Goal: Task Accomplishment & Management: Complete application form

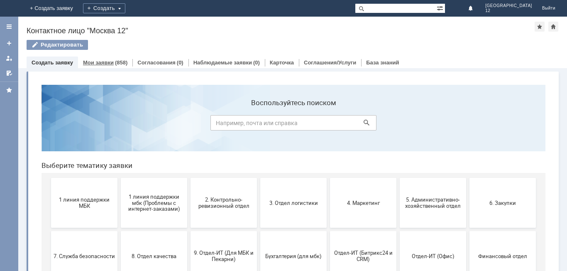
click at [108, 64] on link "Мои заявки" at bounding box center [98, 62] width 31 height 6
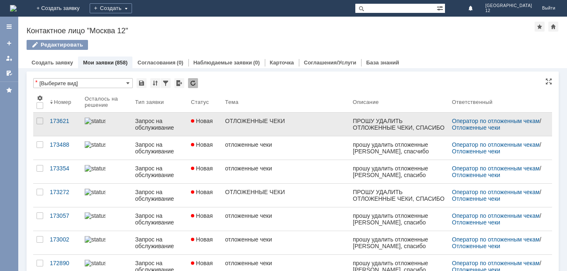
click at [273, 118] on div "ОТЛОЖЕННЫЕ ЧЕКИ" at bounding box center [285, 120] width 121 height 7
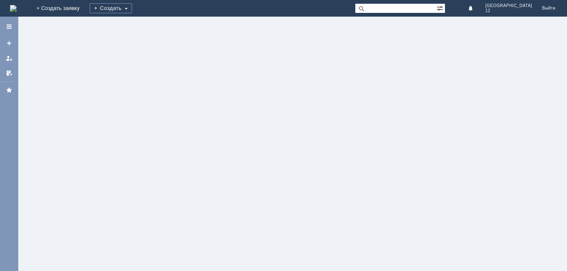
click at [273, 118] on div at bounding box center [292, 144] width 549 height 254
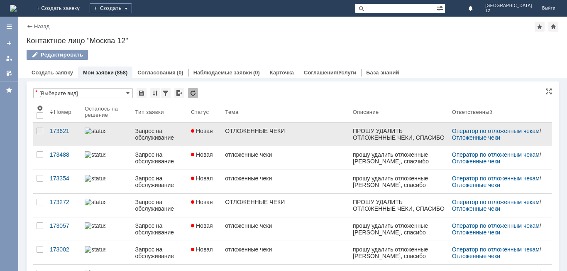
click at [150, 131] on div "Запрос на обслуживание" at bounding box center [159, 133] width 49 height 13
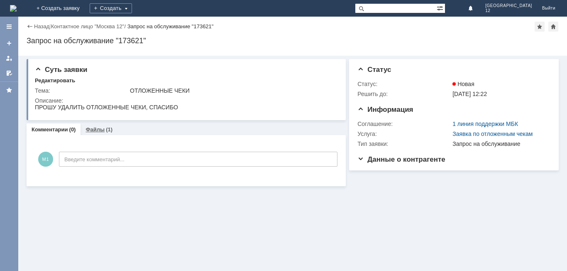
click at [100, 130] on link "Файлы" at bounding box center [94, 129] width 19 height 6
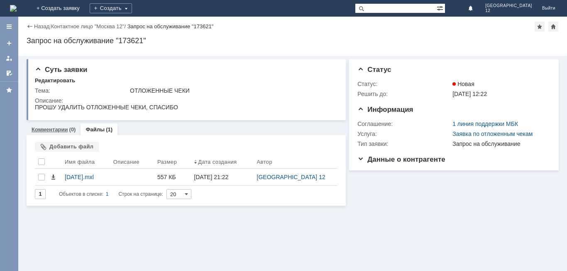
click at [53, 130] on link "Комментарии" at bounding box center [50, 129] width 37 height 6
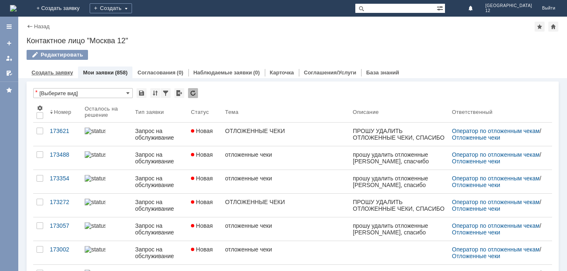
click at [61, 68] on div "Создать заявку" at bounding box center [52, 72] width 51 height 12
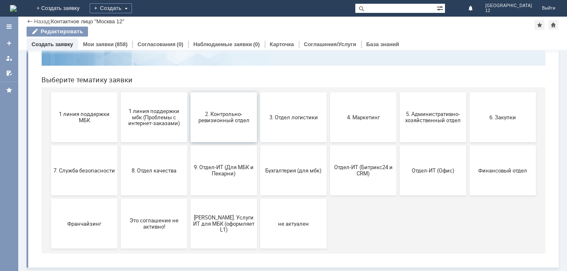
click at [232, 113] on span "2. Контрольно-ревизионный отдел" at bounding box center [223, 117] width 61 height 12
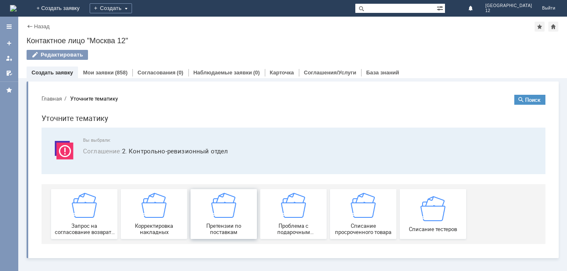
click at [233, 207] on img at bounding box center [223, 205] width 25 height 25
click at [109, 71] on link "Мои заявки" at bounding box center [98, 72] width 31 height 6
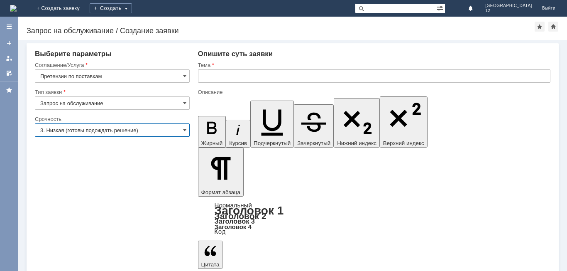
click at [117, 127] on input "3. Низкая (готовы подождать решение)" at bounding box center [112, 129] width 155 height 13
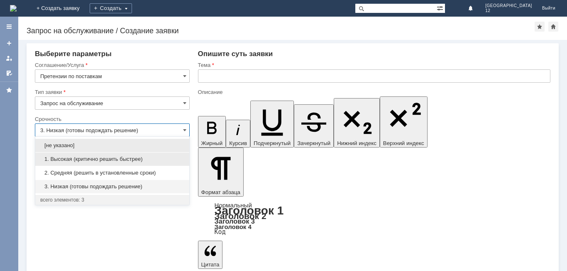
click at [122, 162] on div "1. Высокая (критично решить быстрее)" at bounding box center [112, 158] width 154 height 13
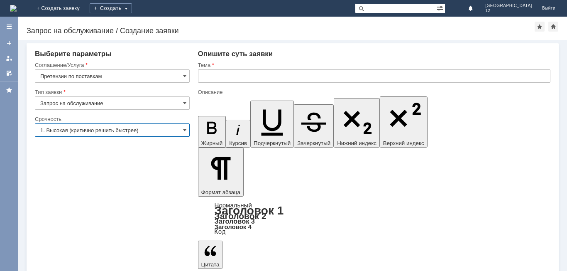
type input "1. Высокая (критично решить быстрее)"
click at [232, 76] on input "text" at bounding box center [374, 75] width 352 height 13
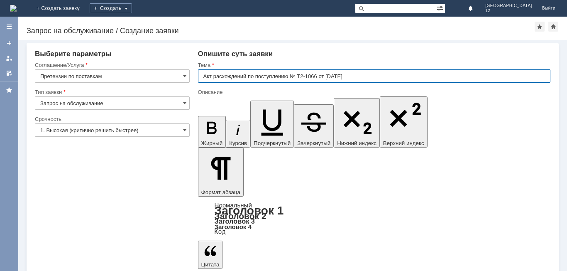
type input "Акт расхождений по поступлению № Т2-1066 от [DATE]"
drag, startPoint x: 332, startPoint y: 78, endPoint x: 334, endPoint y: 105, distance: 26.6
click at [332, 79] on input "Акт расхождений по поступлению № Т2-1066 от [DATE]" at bounding box center [374, 75] width 352 height 13
click at [332, 78] on input "Акт расхождений по поступлению № Т2-1066 от [DATE]" at bounding box center [374, 75] width 352 height 13
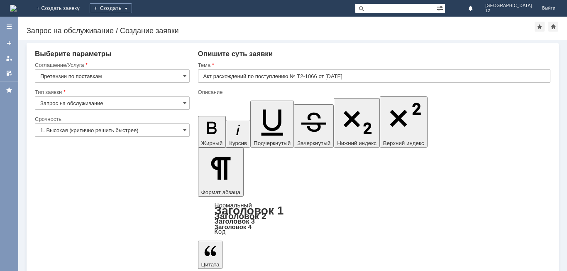
drag, startPoint x: 255, startPoint y: 2295, endPoint x: 278, endPoint y: 2294, distance: 22.8
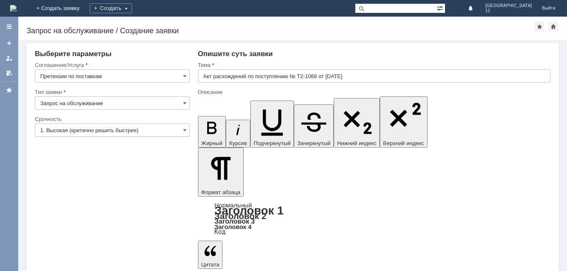
drag, startPoint x: 332, startPoint y: 76, endPoint x: 152, endPoint y: 0, distance: 194.4
click at [332, 76] on input "Акт расхождений по поступлению № Т2-1066 от [DATE]" at bounding box center [374, 75] width 352 height 13
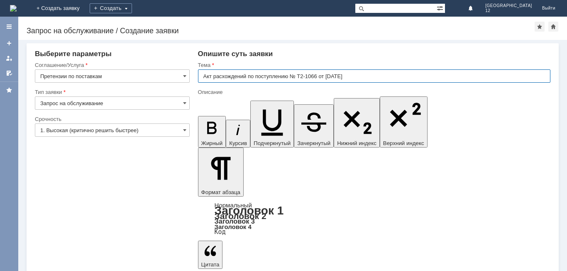
click at [330, 75] on input "Акт расхождений по поступлению № Т2-1066 от [DATE]" at bounding box center [374, 75] width 352 height 13
click at [358, 73] on input "Акт расхождений по поступлению № Т2-1066 от [DATE]" at bounding box center [374, 75] width 352 height 13
type input "Акт расхождений по поступлению № Т2-1066 от [DATE]"
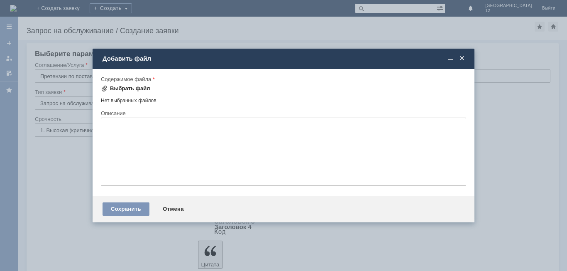
click at [121, 88] on div "Выбрать файл" at bounding box center [130, 88] width 40 height 7
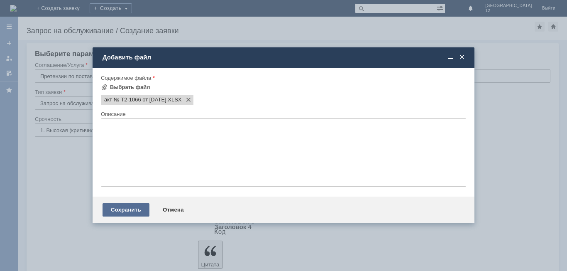
click at [138, 210] on div "Сохранить" at bounding box center [125, 209] width 47 height 13
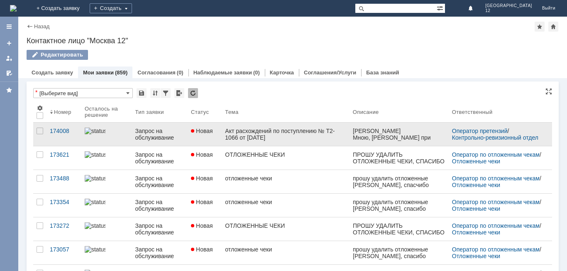
click at [245, 135] on div "Акт расхождений по поступлению № Т2-1066 от [DATE]" at bounding box center [285, 133] width 121 height 13
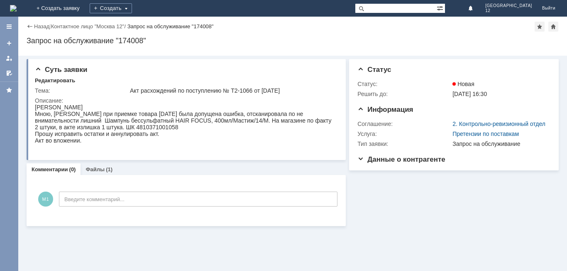
click at [62, 171] on link "Комментарии" at bounding box center [50, 169] width 37 height 6
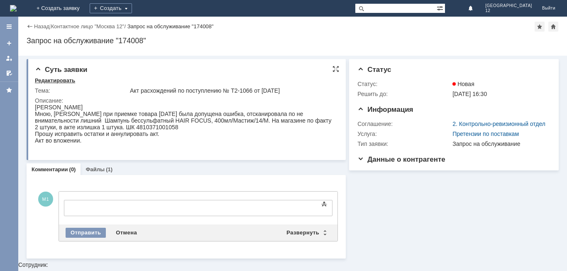
click at [62, 79] on div "Редактировать" at bounding box center [55, 80] width 40 height 7
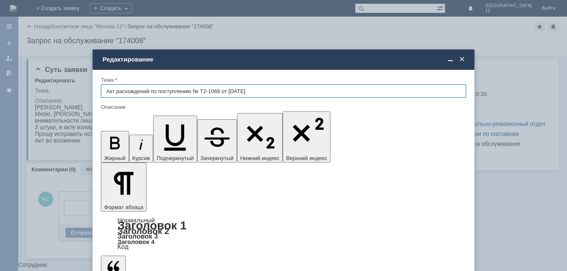
click at [461, 59] on span at bounding box center [462, 59] width 8 height 7
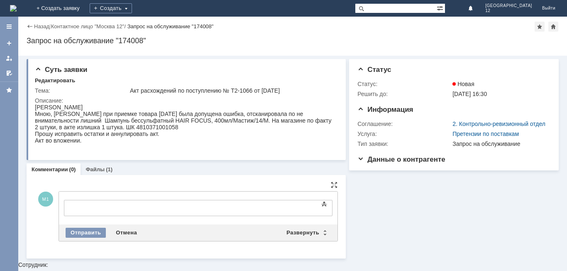
click at [94, 206] on div at bounding box center [132, 206] width 118 height 7
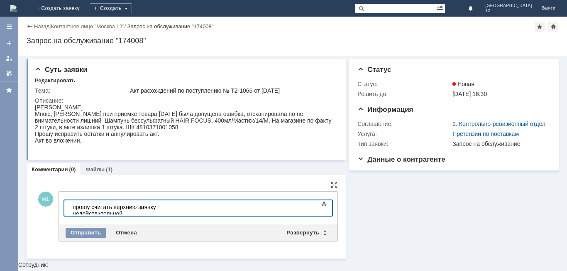
click at [190, 208] on div "прошу считать верхнию заявку недействительной" at bounding box center [132, 209] width 118 height 13
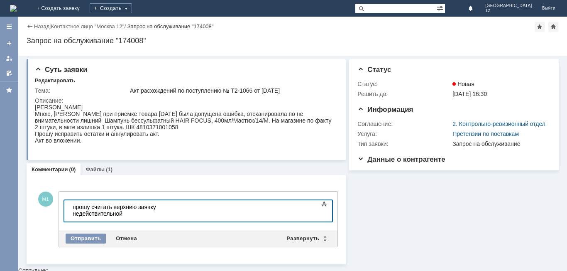
click at [76, 206] on div "прошу считать верхнию заявку недействительной" at bounding box center [132, 209] width 118 height 13
click at [190, 207] on div "Прошу считать верхнию заявку недействительной" at bounding box center [132, 209] width 118 height 13
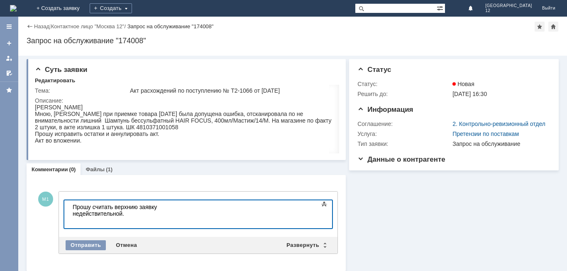
click at [190, 217] on div at bounding box center [132, 220] width 118 height 7
click at [94, 243] on div "Отправить" at bounding box center [86, 245] width 40 height 10
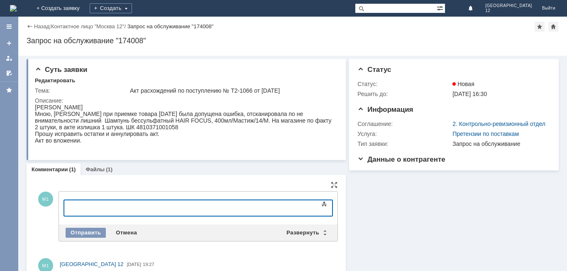
click at [221, 256] on div "М1 Москва 12 22.09.2025 19:27" at bounding box center [186, 275] width 303 height 41
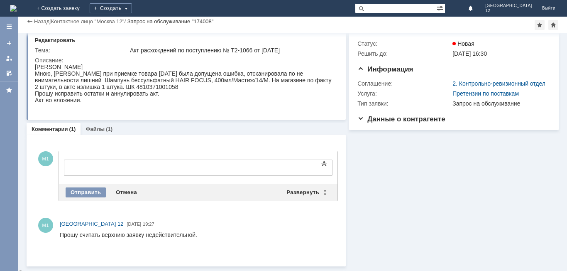
scroll to position [16, 0]
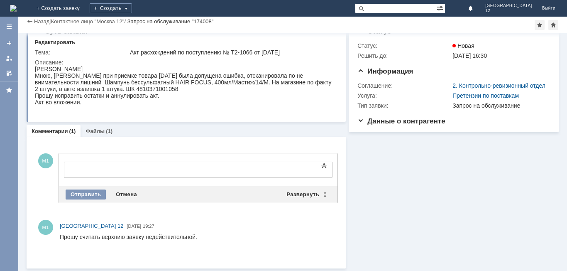
click at [208, 233] on html "Прошу считать верхнию заявку недействительной." at bounding box center [195, 243] width 270 height 20
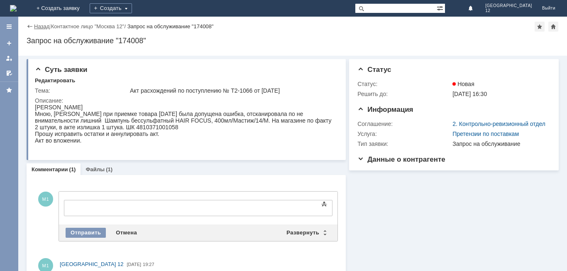
click at [44, 25] on link "Назад" at bounding box center [41, 26] width 15 height 6
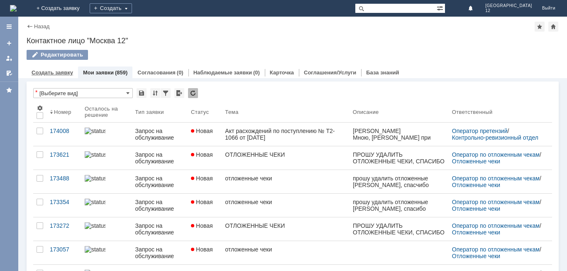
click at [57, 70] on link "Создать заявку" at bounding box center [52, 72] width 41 height 6
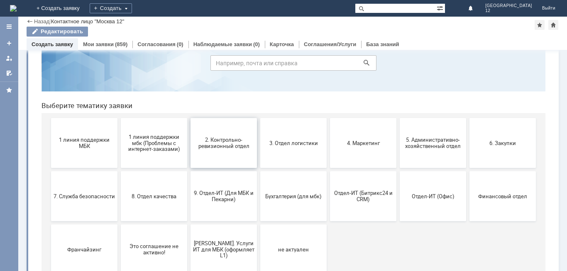
click at [216, 137] on span "2. Контрольно-ревизионный отдел" at bounding box center [223, 143] width 61 height 12
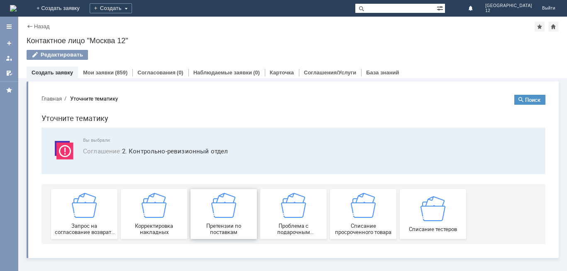
click at [226, 211] on img at bounding box center [223, 205] width 25 height 25
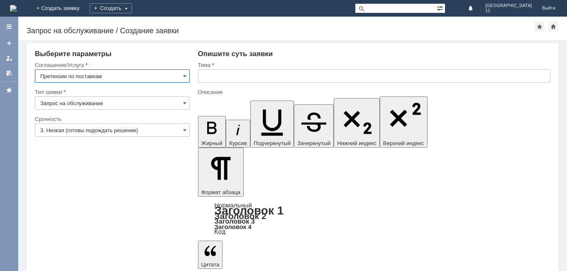
click at [110, 130] on input "3. Низкая (готовы подождать решение)" at bounding box center [112, 129] width 155 height 13
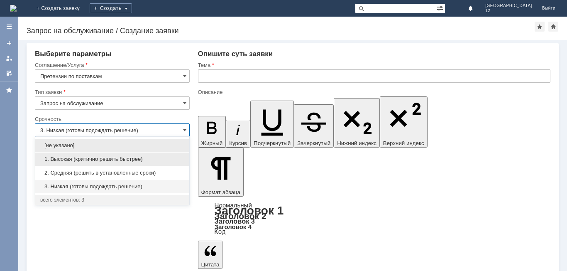
click at [108, 161] on span "1. Высокая (критично решить быстрее)" at bounding box center [112, 159] width 144 height 7
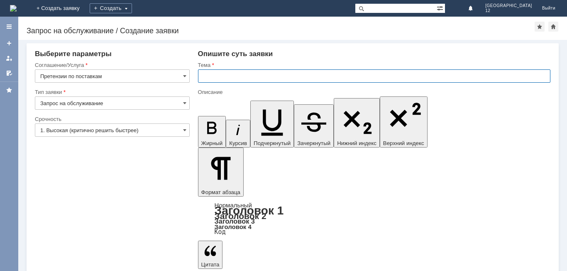
type input "1. Высокая (критично решить быстрее)"
click at [224, 76] on input "text" at bounding box center [374, 75] width 352 height 13
click at [296, 78] on input "Акт расхождений № Т2-1066 от 20.092025" at bounding box center [374, 75] width 352 height 13
click at [341, 75] on input "Акт расхождений № Т2-1066 от 20.09.2025" at bounding box center [374, 75] width 352 height 13
type input "Акт расхождений № Т2-1066 от 20.09.2025 г."
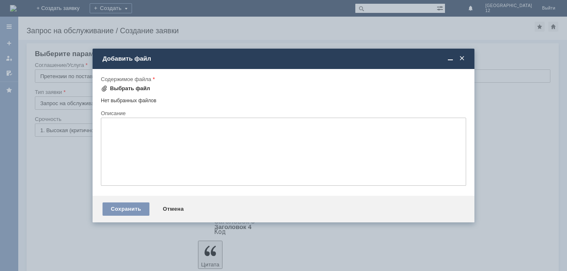
click at [133, 87] on div "Выбрать файл" at bounding box center [130, 88] width 40 height 7
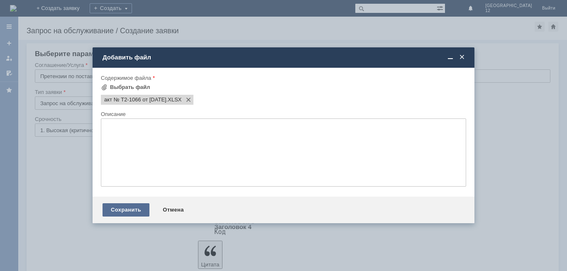
click at [137, 205] on div "Сохранить" at bounding box center [125, 209] width 47 height 13
